Goal: Task Accomplishment & Management: Use online tool/utility

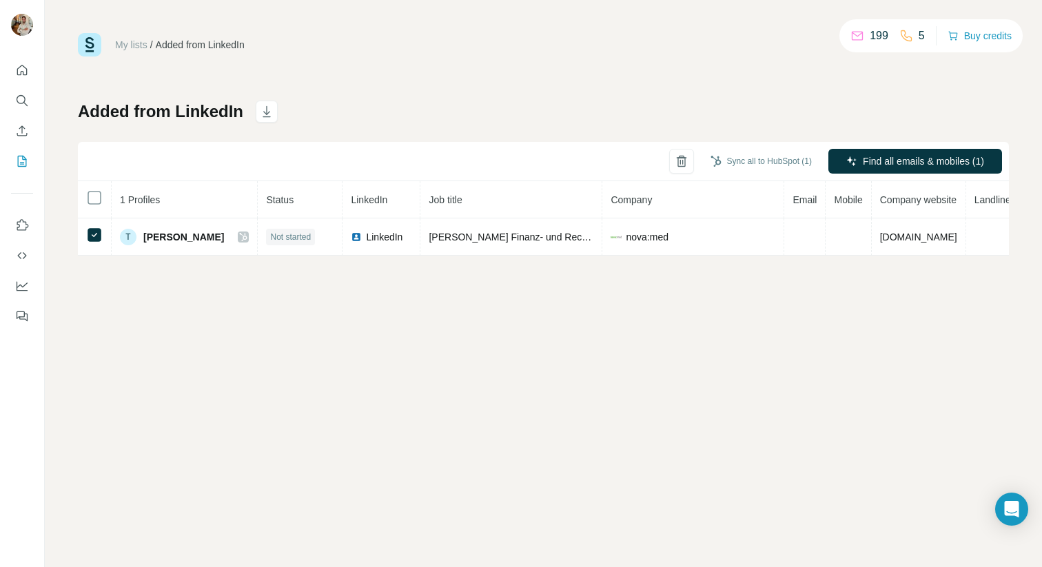
click at [383, 404] on div "My lists / Added from LinkedIn 199 5 Buy credits Added from LinkedIn Sync all t…" at bounding box center [544, 283] width 998 height 567
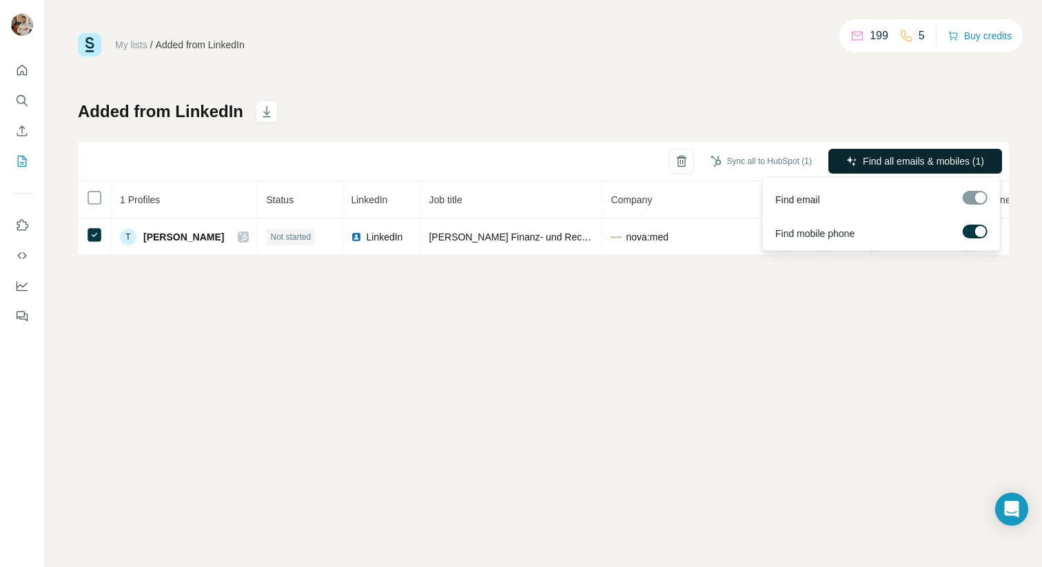
click at [888, 163] on span "Find all emails & mobiles (1)" at bounding box center [923, 161] width 121 height 14
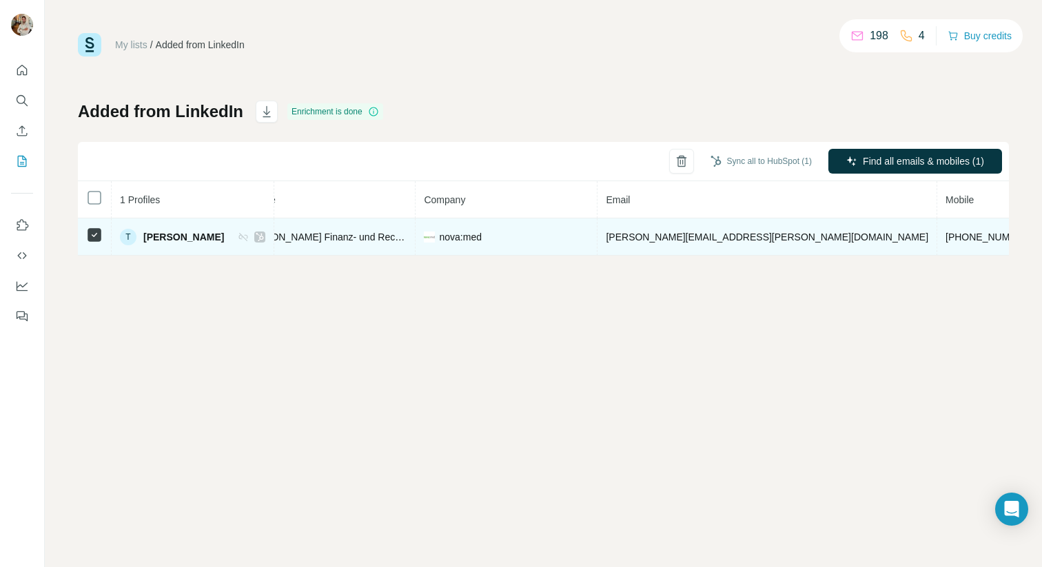
scroll to position [0, 201]
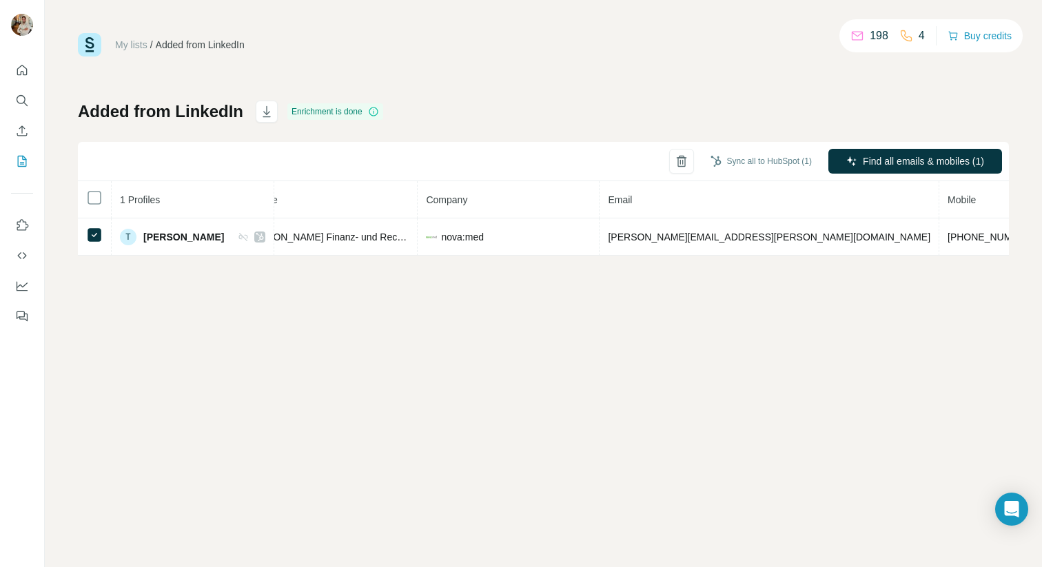
click at [931, 108] on div "Added from LinkedIn Enrichment is done Sync all to HubSpot (1) Find all emails …" at bounding box center [543, 178] width 931 height 155
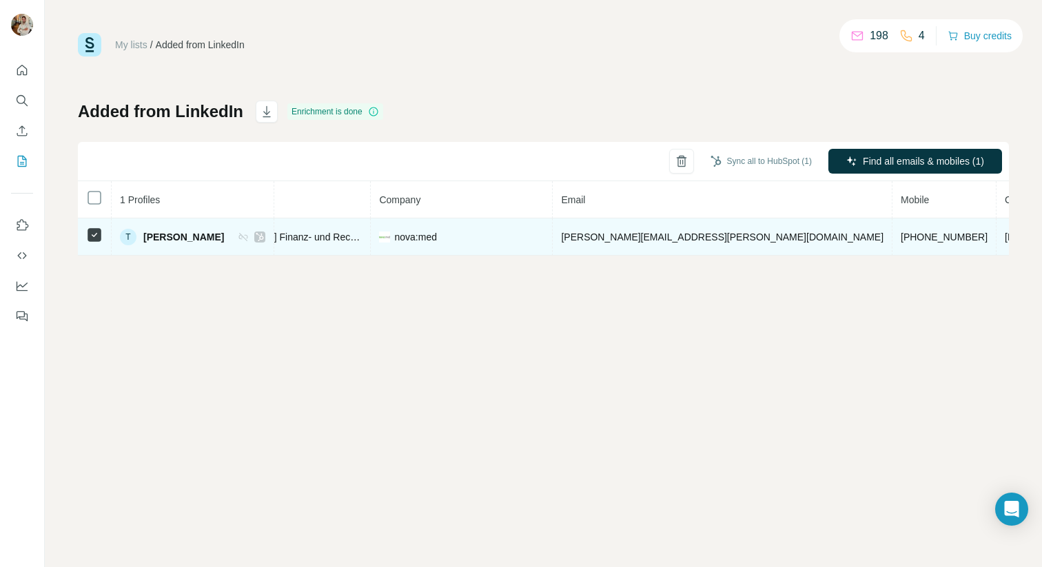
scroll to position [0, 250]
click at [995, 245] on td "novamed.de" at bounding box center [1042, 237] width 94 height 37
click at [1003, 234] on span "novamed.de" at bounding box center [1041, 237] width 77 height 11
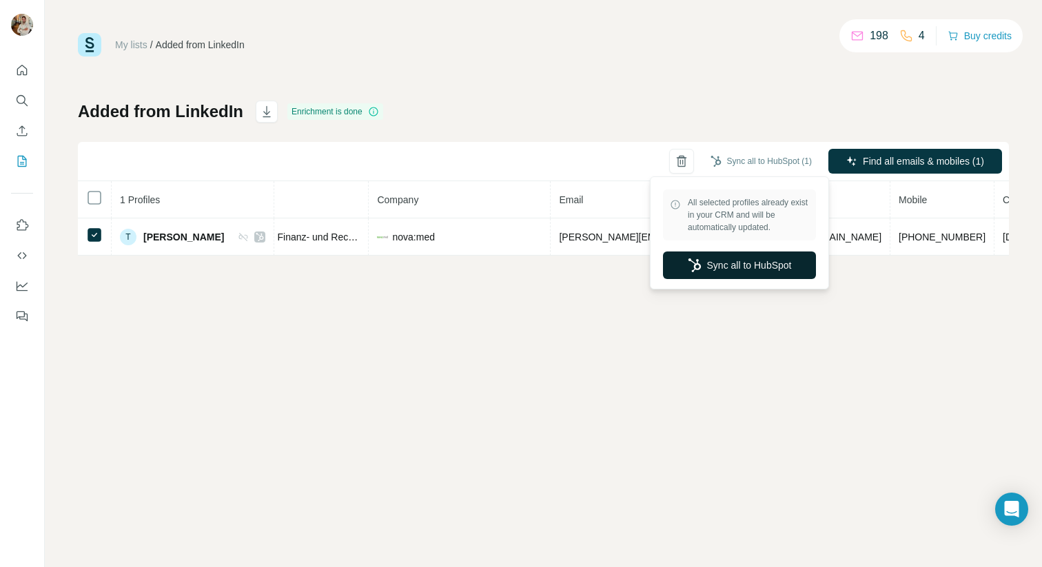
click at [723, 272] on button "Sync all to HubSpot" at bounding box center [739, 266] width 153 height 28
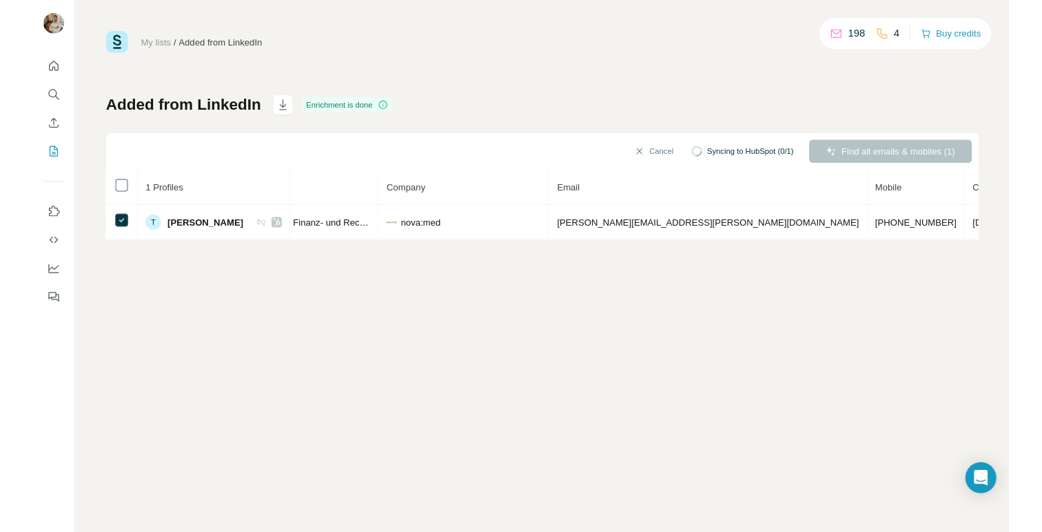
scroll to position [0, 234]
